Goal: Information Seeking & Learning: Learn about a topic

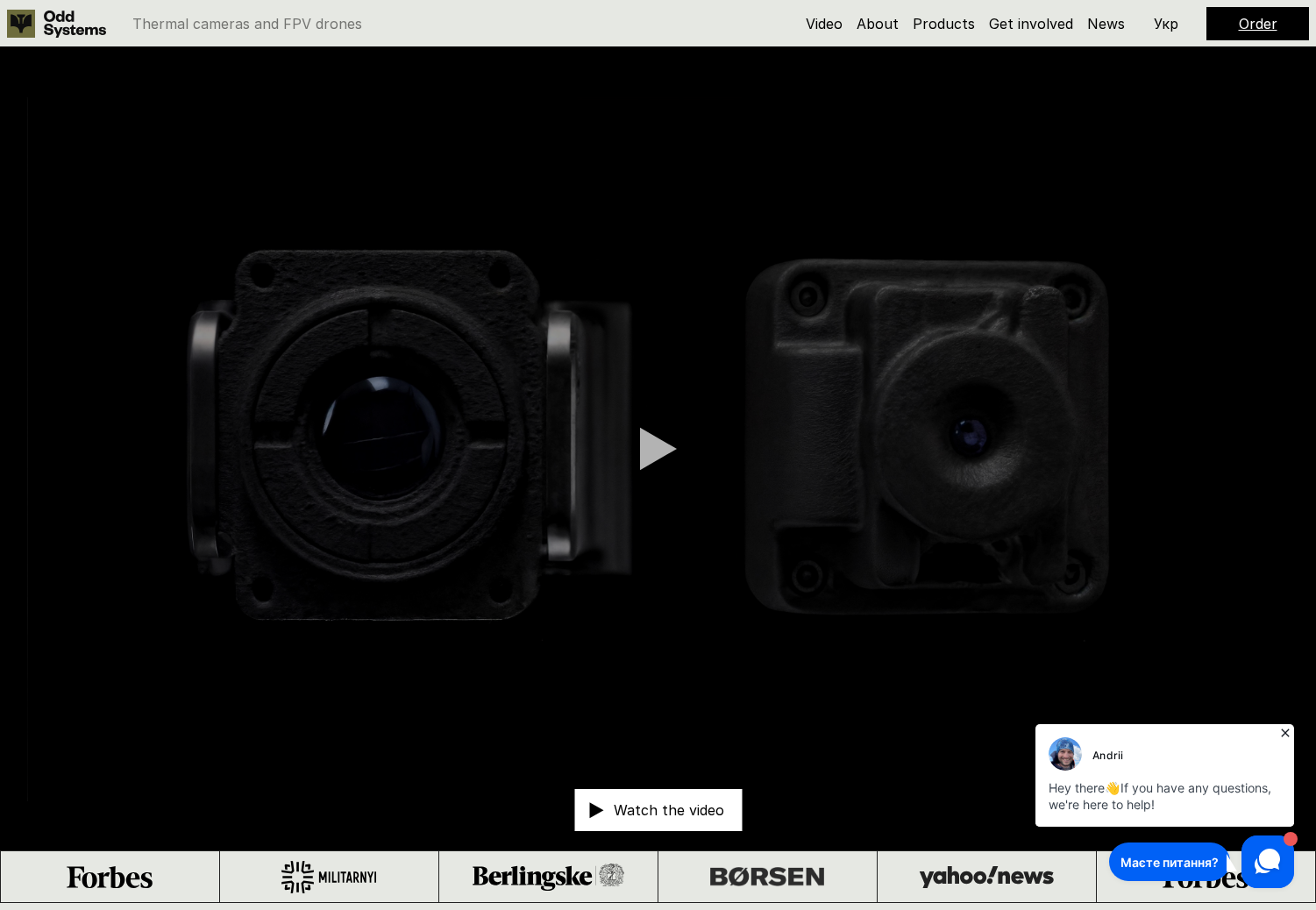
click at [39, 22] on link at bounding box center [61, 23] width 108 height 28
click at [1287, 732] on icon at bounding box center [1284, 733] width 8 height 8
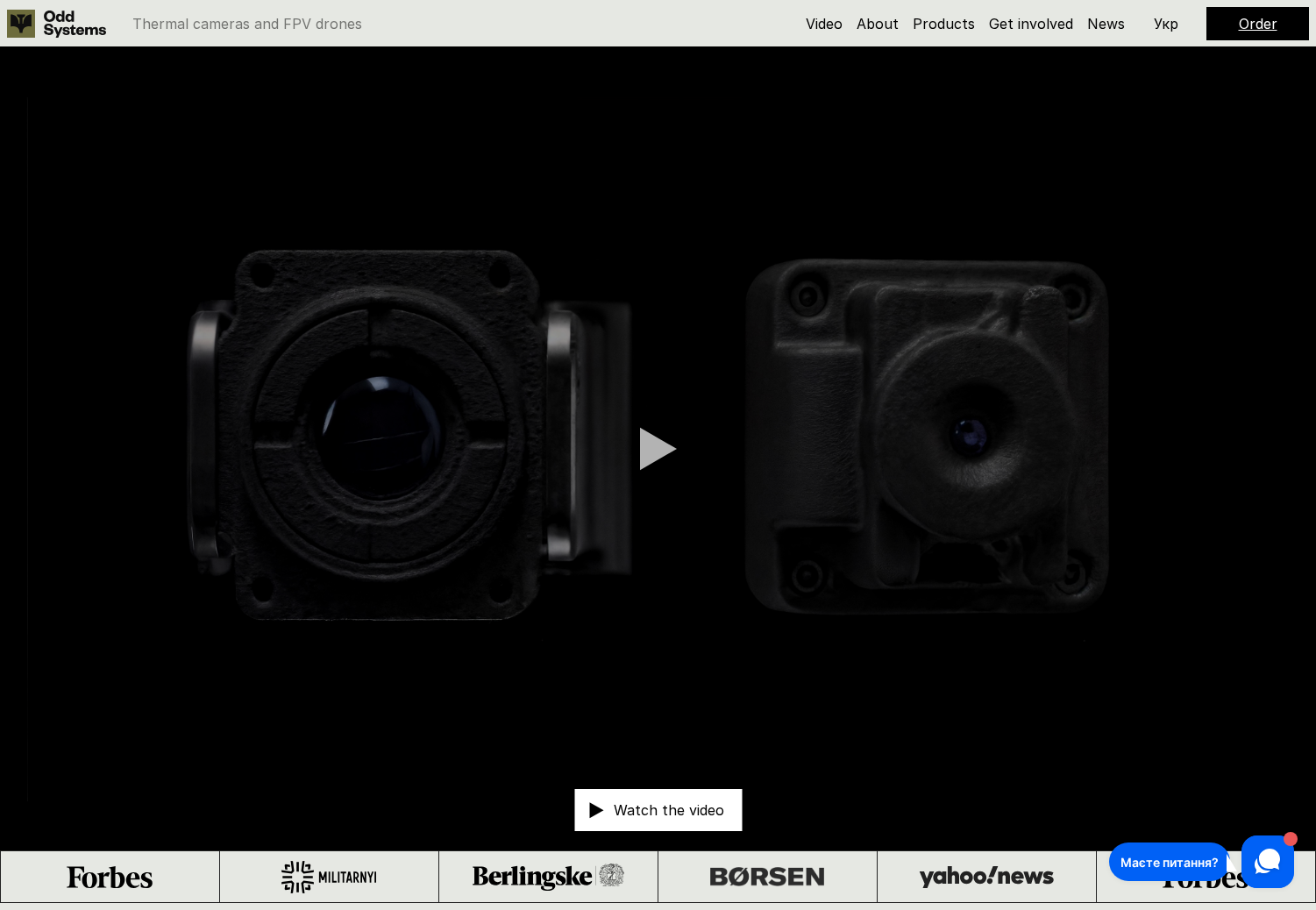
click at [85, 22] on icon at bounding box center [75, 24] width 62 height 27
click at [876, 23] on link "About" at bounding box center [877, 23] width 42 height 17
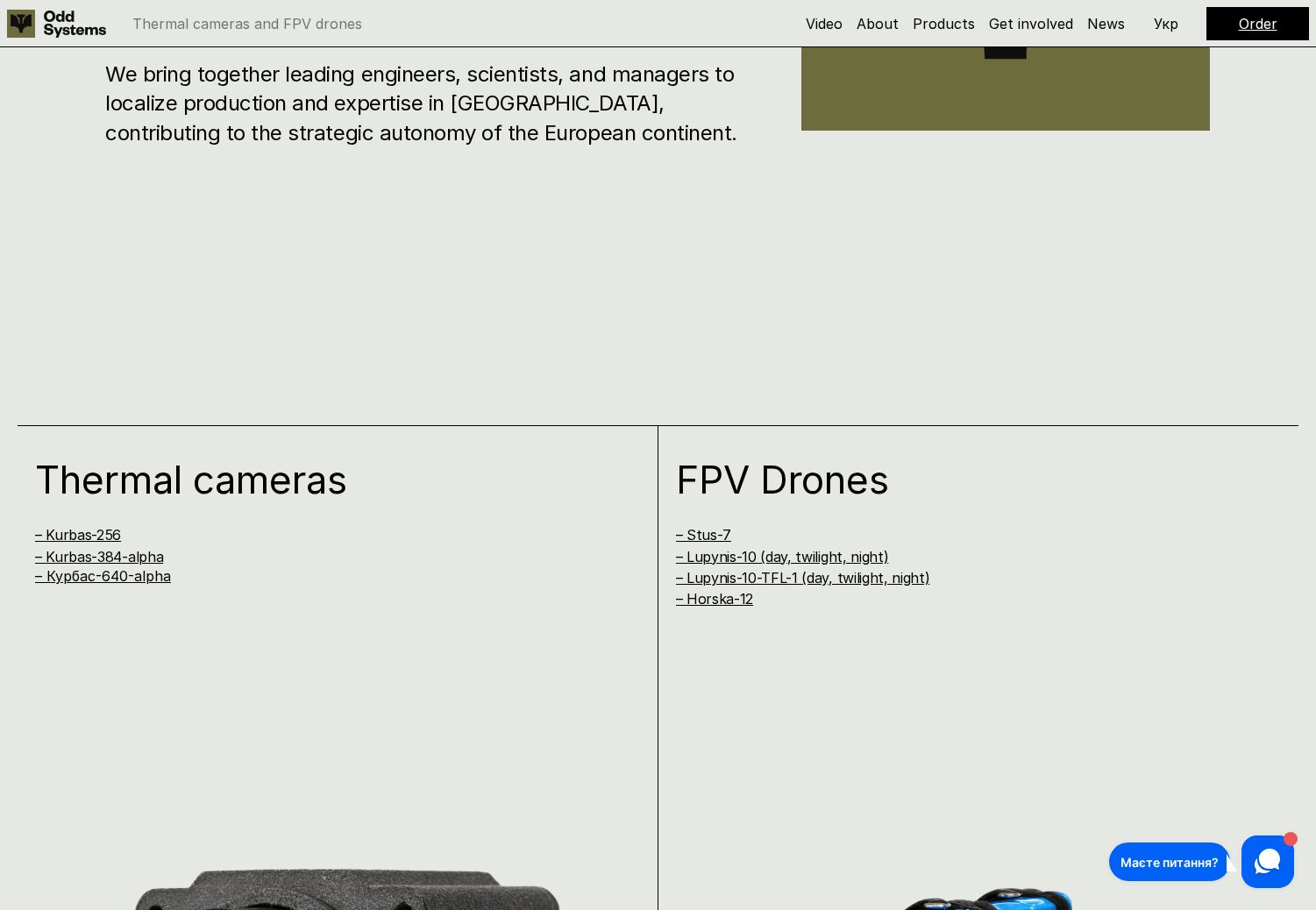
scroll to position [1797, 0]
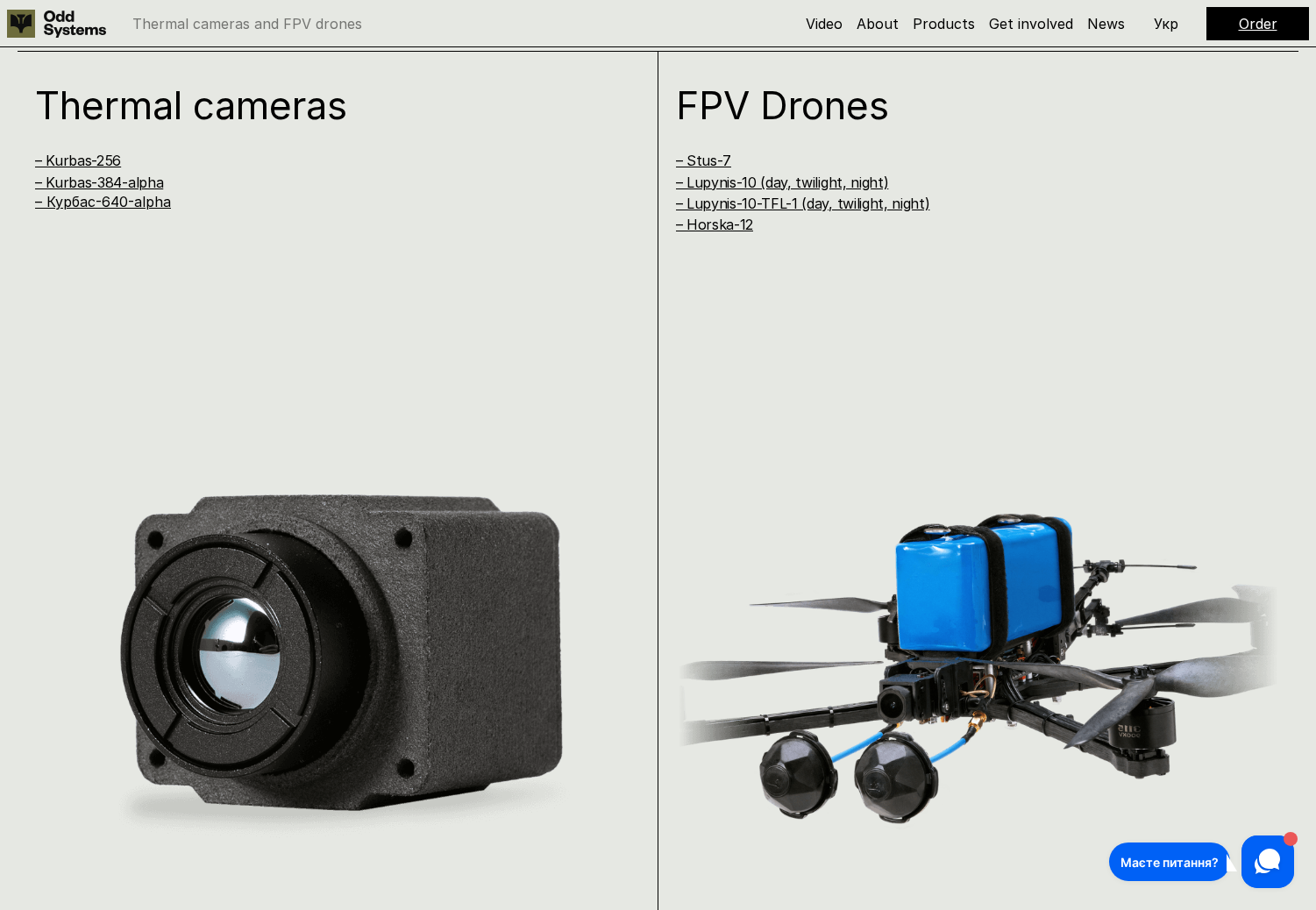
click at [387, 539] on img at bounding box center [338, 663] width 606 height 385
click at [33, 48] on div "Thermal cameras and FPV drones Video About Products Get involved News Order Укр" at bounding box center [658, 23] width 1316 height 48
click at [50, 27] on use at bounding box center [75, 24] width 62 height 27
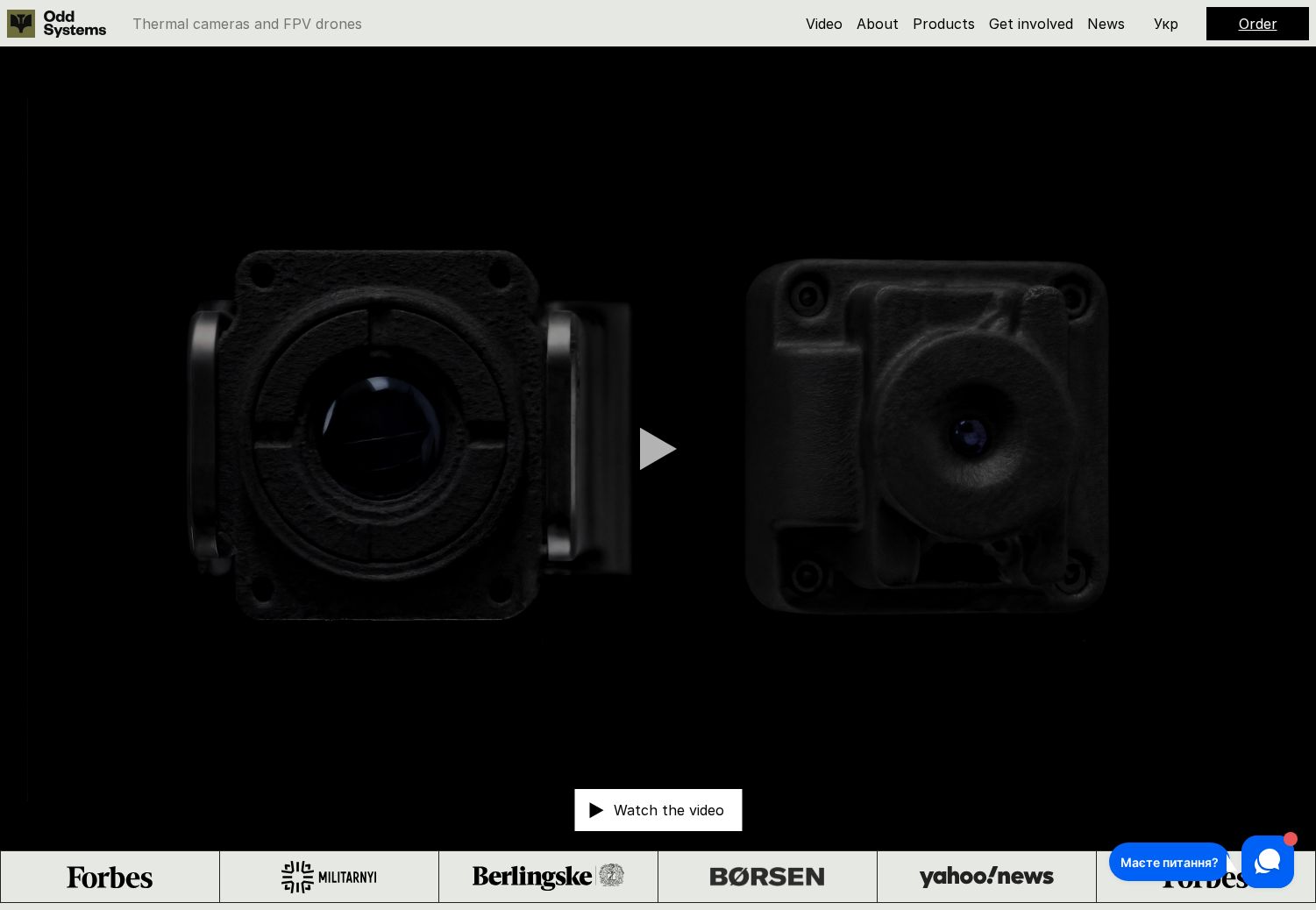
click at [1200, 496] on video at bounding box center [658, 450] width 1316 height 804
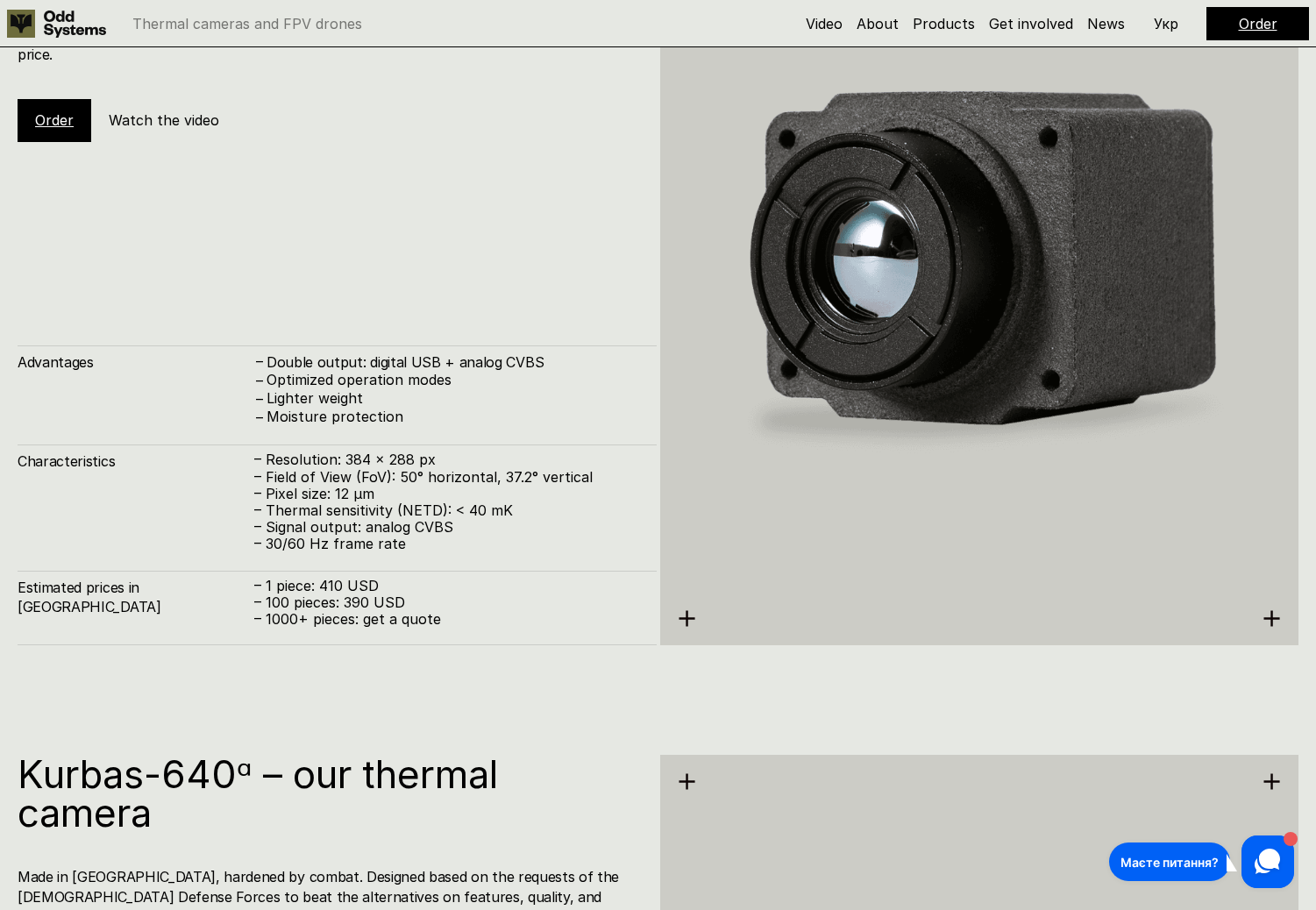
scroll to position [5456, 0]
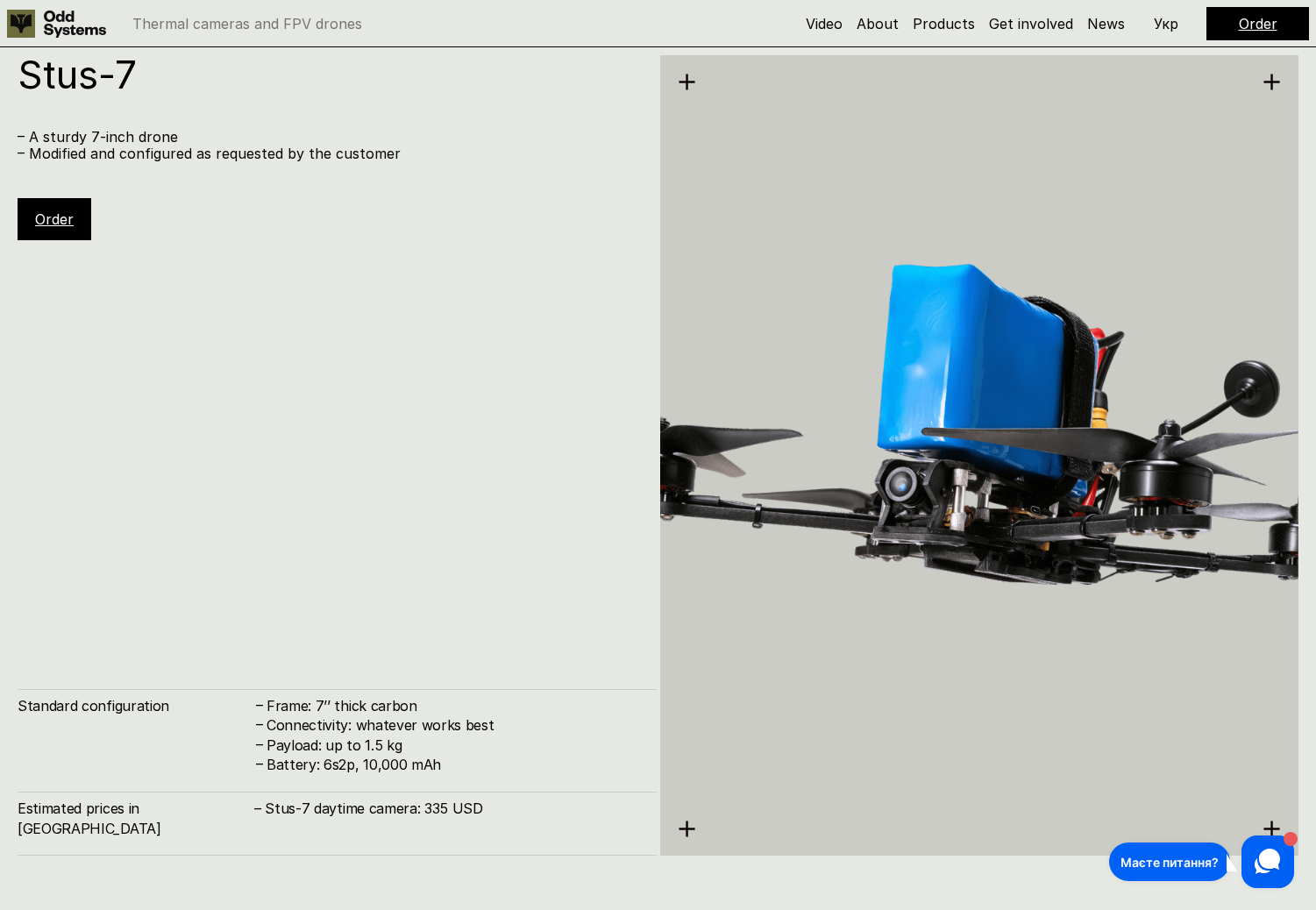
click at [549, 406] on div "Stus-7 – A sturdy 7-inch drone – Modified and configured as requested by the cu…" at bounding box center [337, 455] width 640 height 801
click at [749, 463] on img at bounding box center [980, 455] width 640 height 714
